Goal: Navigation & Orientation: Find specific page/section

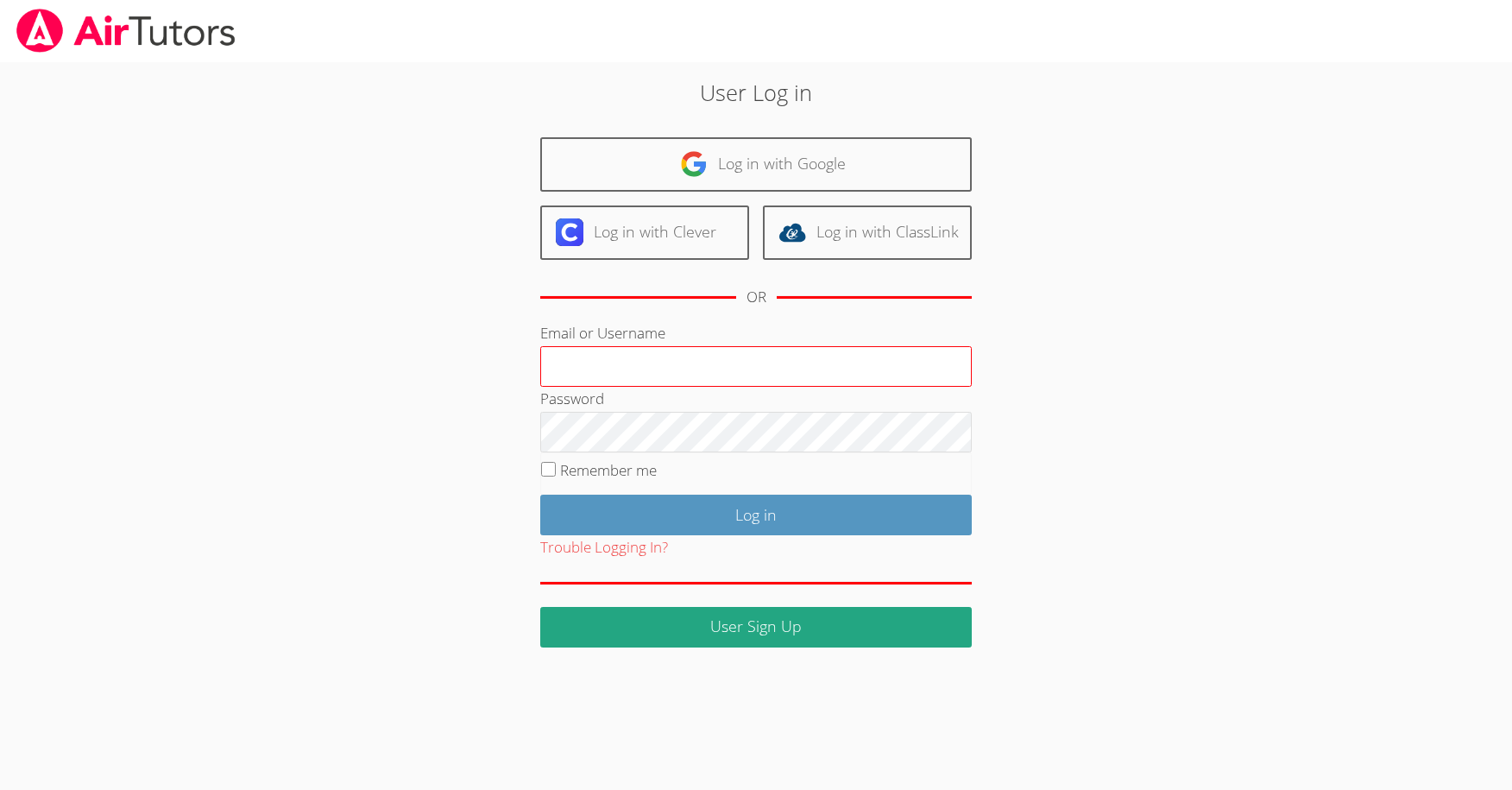
click at [858, 361] on input "Email or Username" at bounding box center [756, 367] width 431 height 42
type input "[EMAIL_ADDRESS][DOMAIN_NAME]"
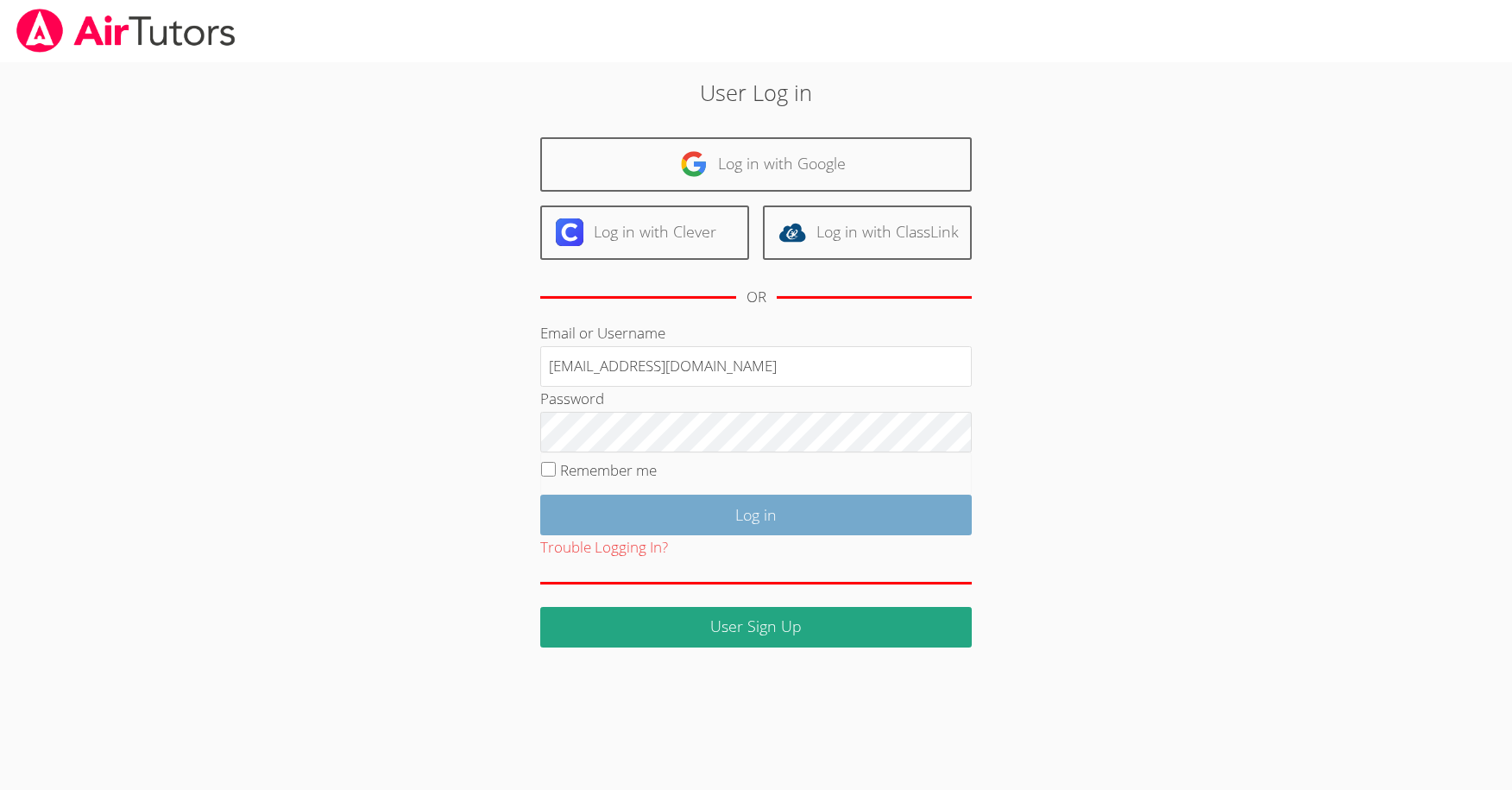
click at [785, 516] on input "Log in" at bounding box center [756, 515] width 431 height 41
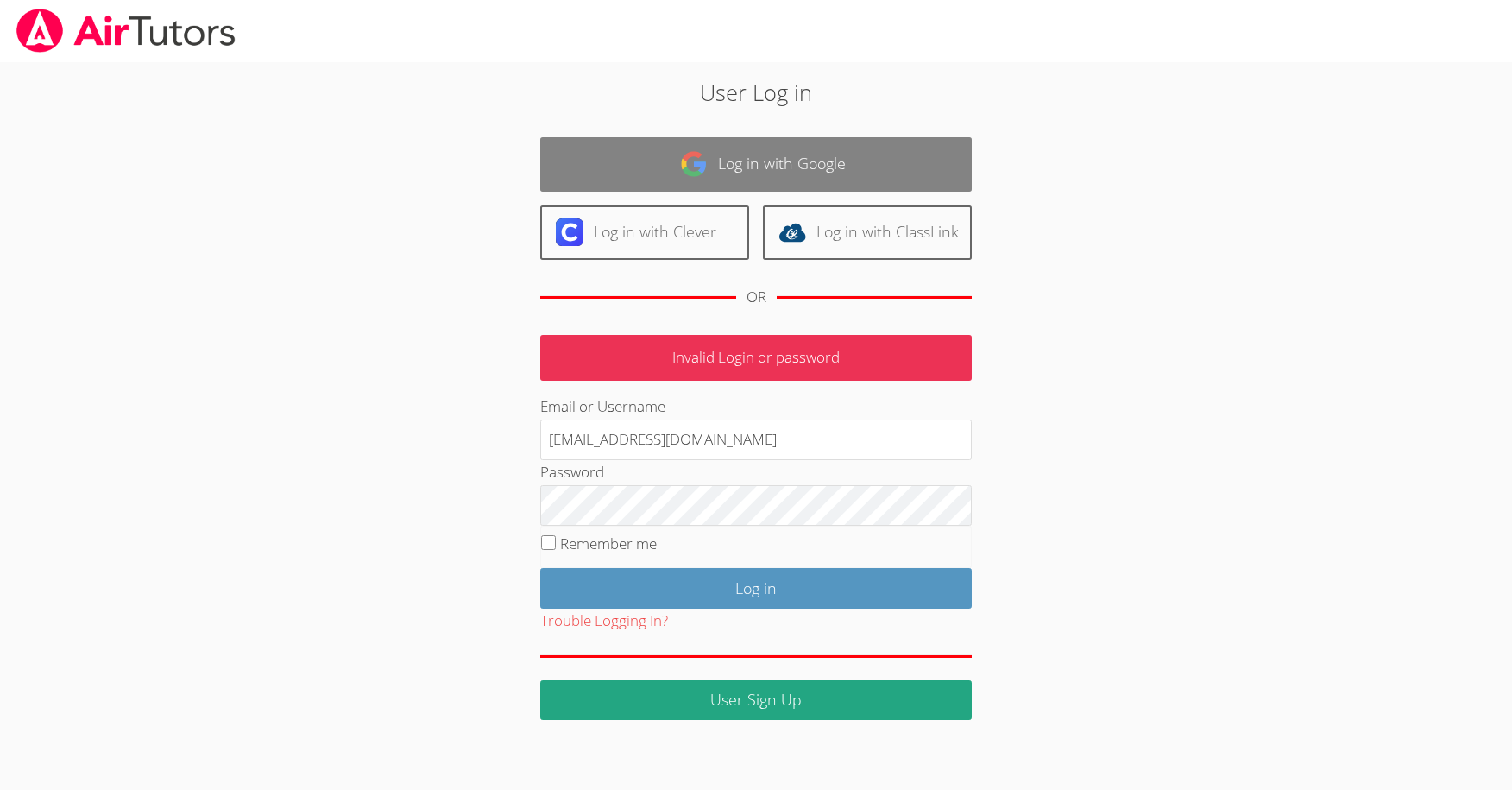
click at [756, 159] on link "Log in with Google" at bounding box center [756, 164] width 431 height 54
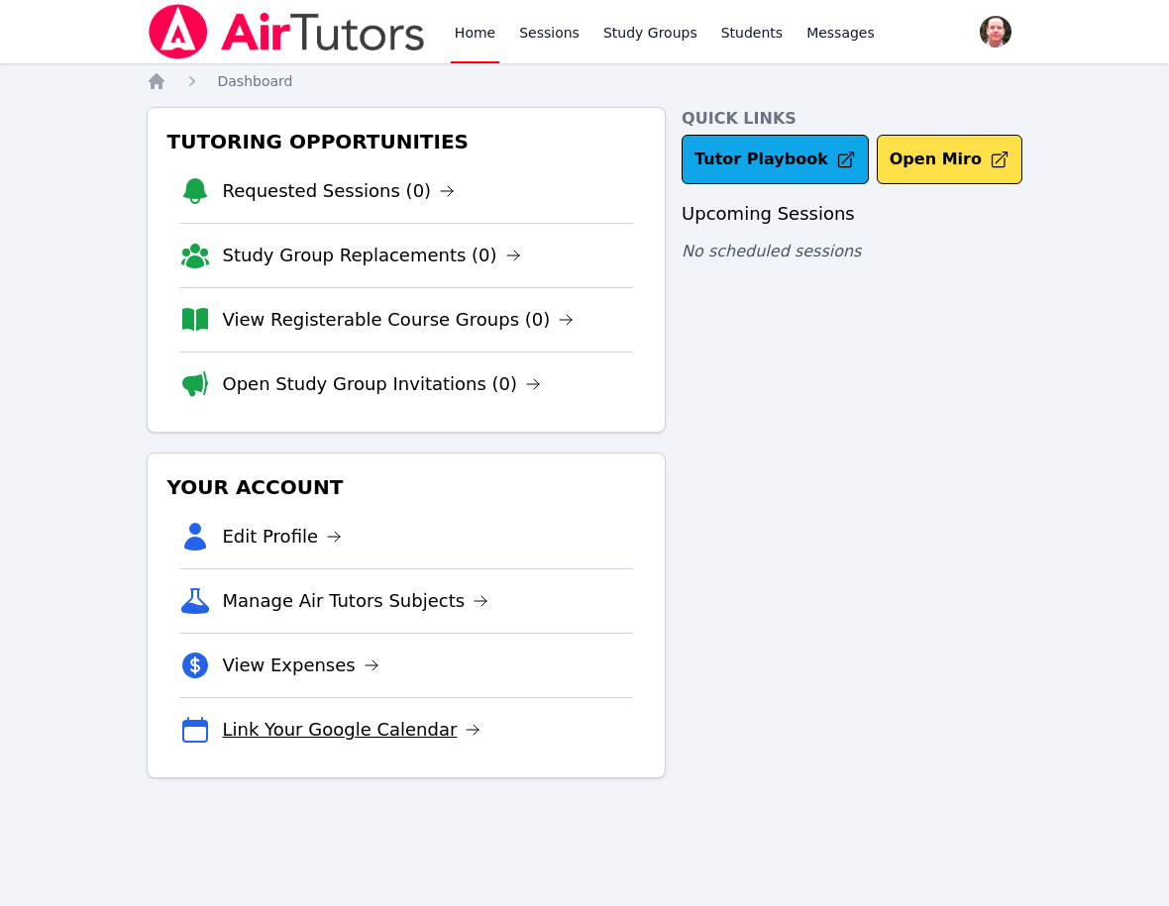
click at [465, 727] on icon at bounding box center [473, 730] width 16 height 16
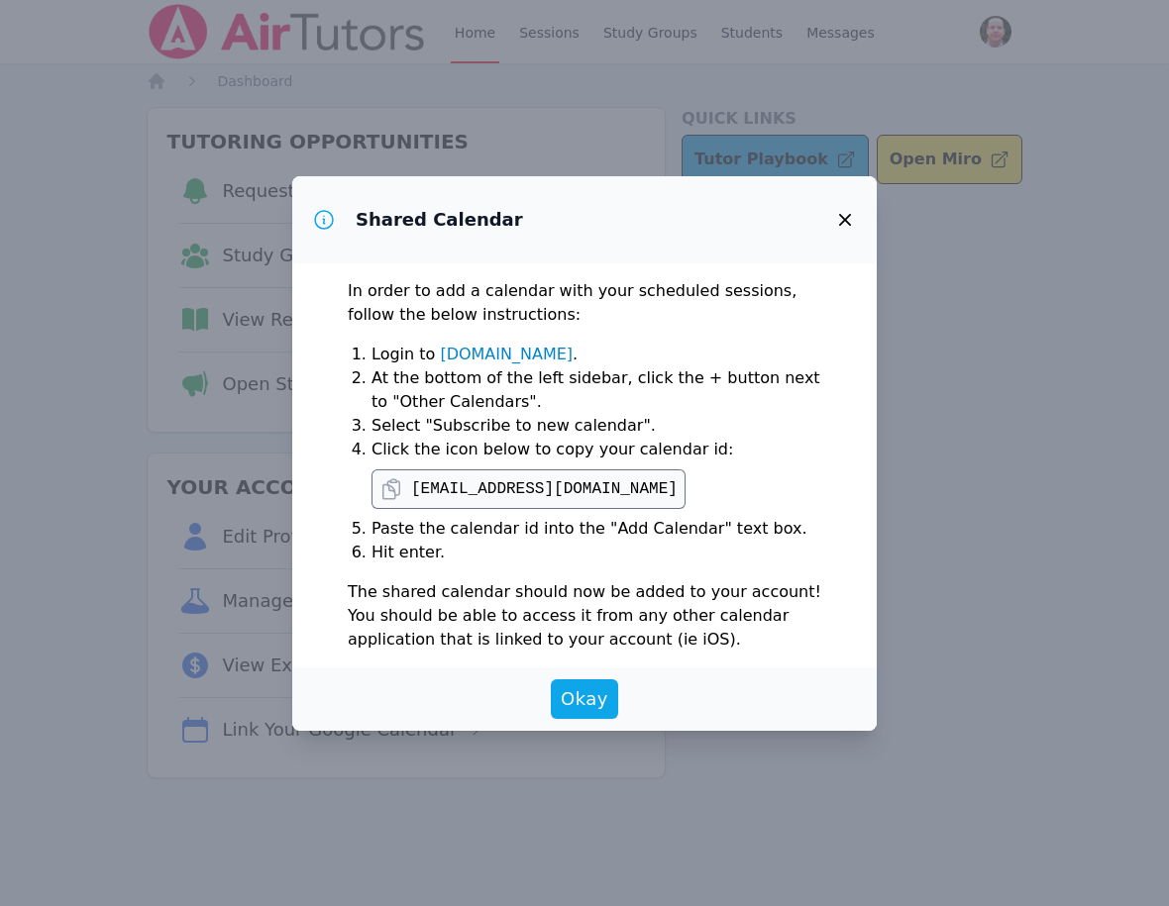
click at [847, 221] on icon "button" at bounding box center [845, 220] width 12 height 12
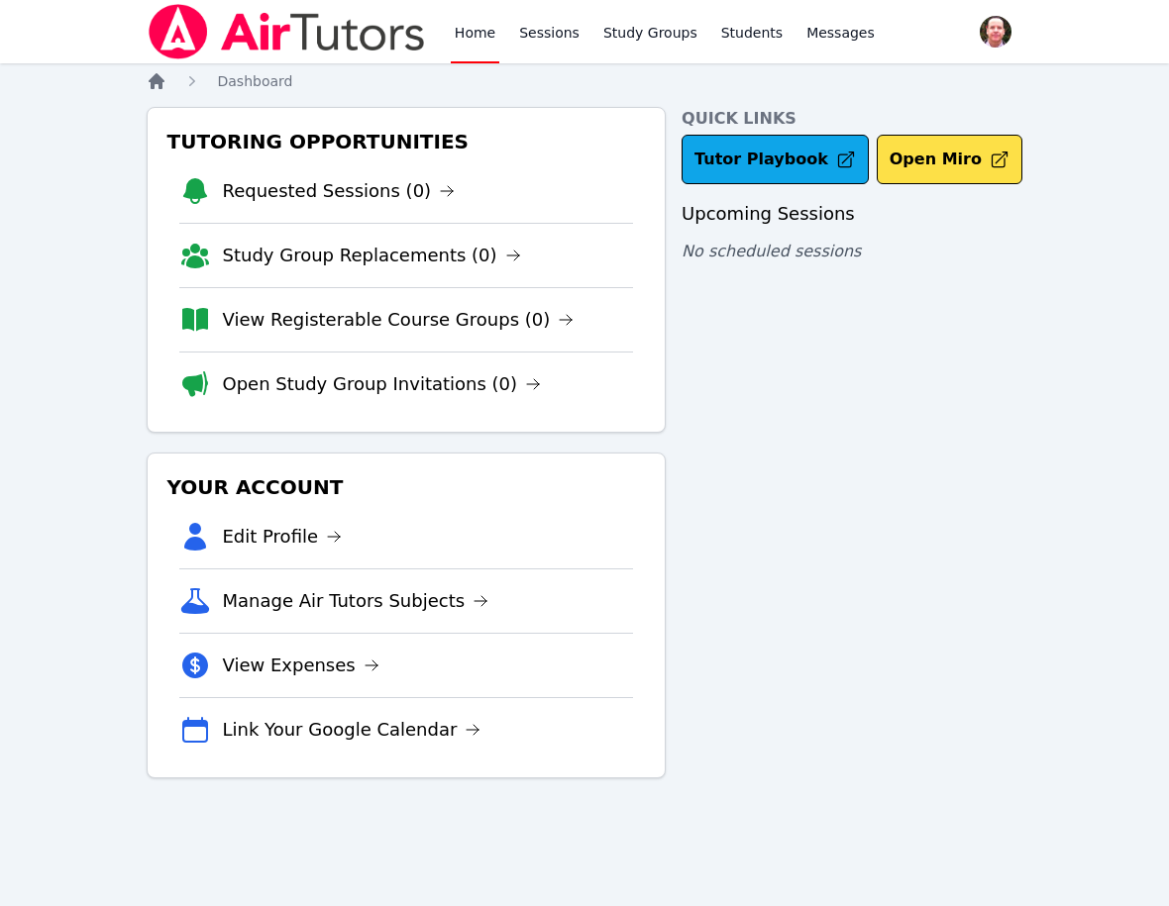
click at [154, 82] on icon "Breadcrumb" at bounding box center [157, 81] width 16 height 16
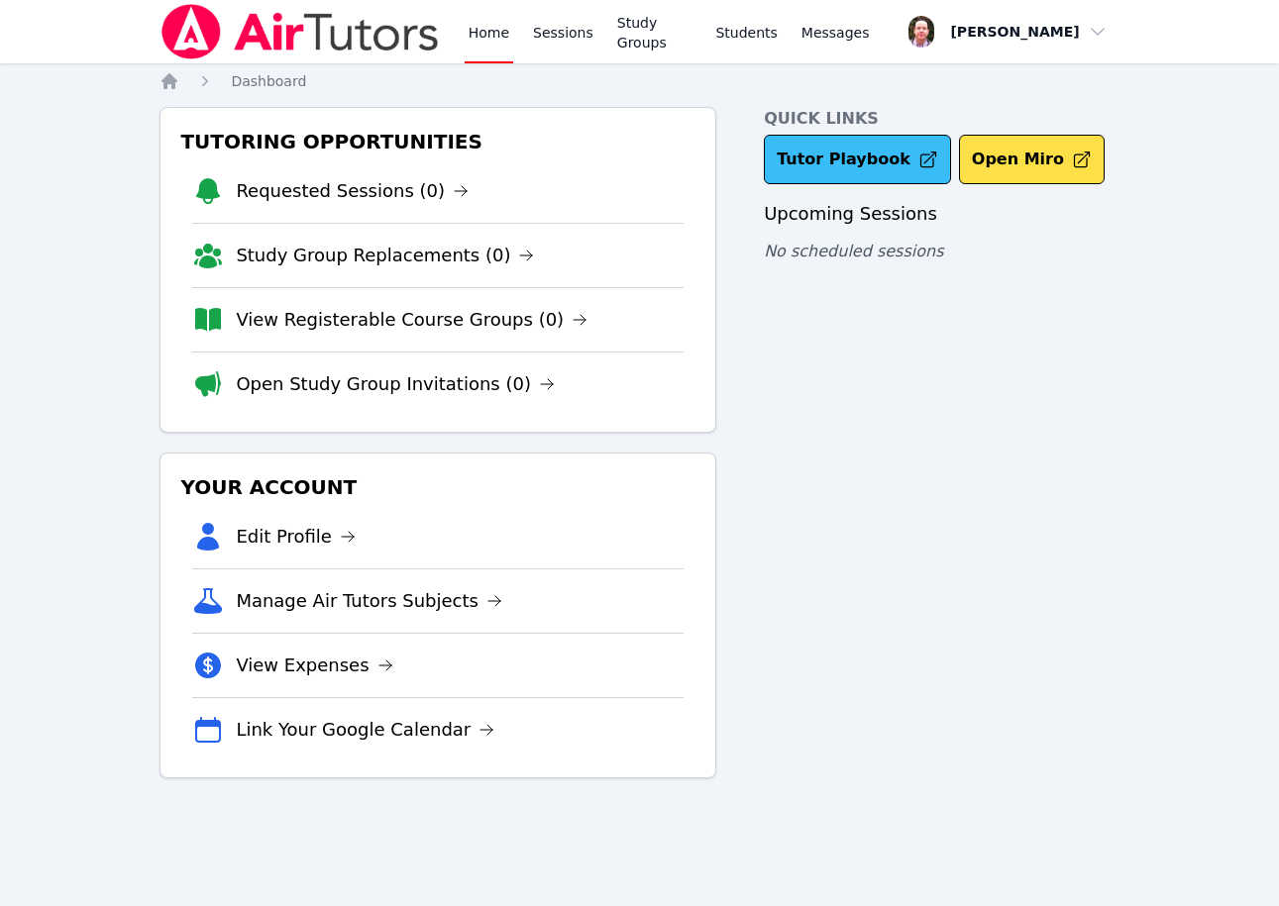
click at [857, 156] on link "Tutor Playbook" at bounding box center [857, 160] width 187 height 50
